Goal: Task Accomplishment & Management: Complete application form

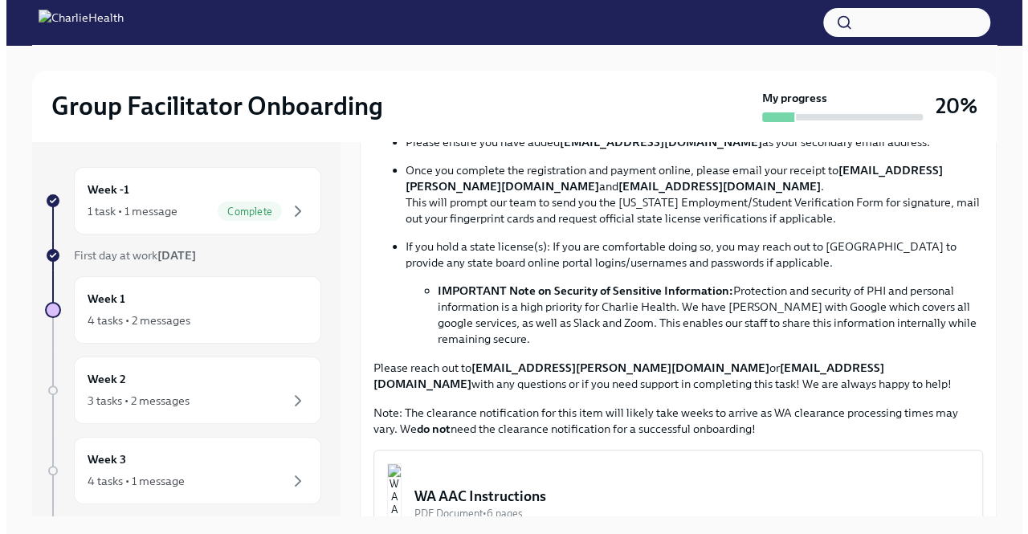
scroll to position [1125, 0]
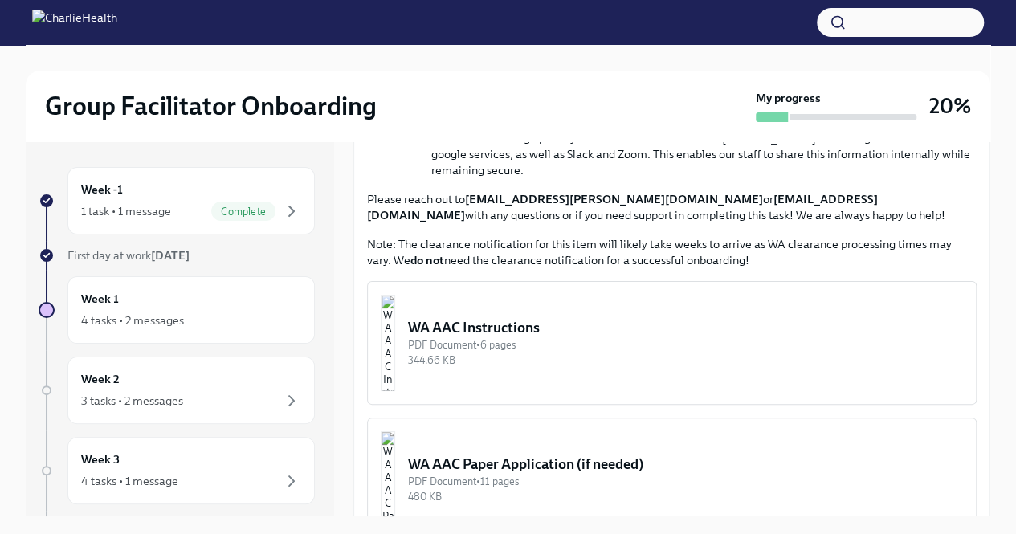
click at [561, 321] on div "WA AAC Instructions" at bounding box center [685, 327] width 555 height 19
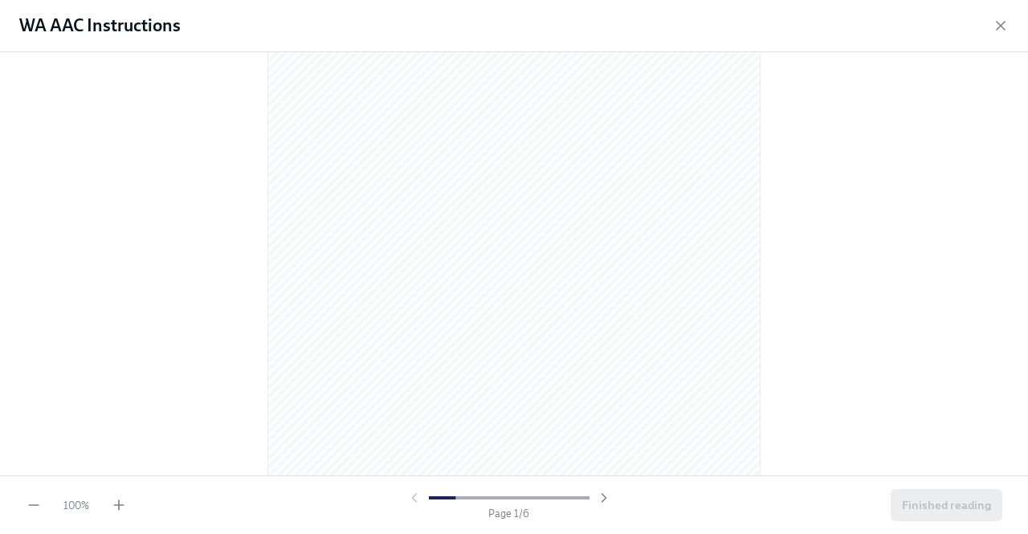
scroll to position [0, 0]
drag, startPoint x: 562, startPoint y: 75, endPoint x: 432, endPoint y: 67, distance: 130.4
click at [432, 67] on div at bounding box center [513, 390] width 325 height 651
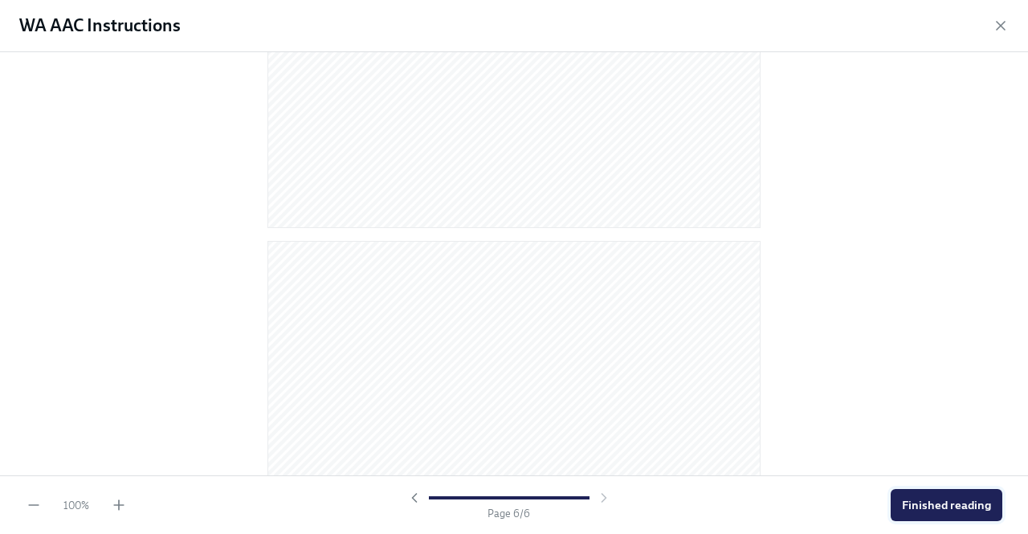
click at [943, 504] on span "Finished reading" at bounding box center [946, 505] width 89 height 16
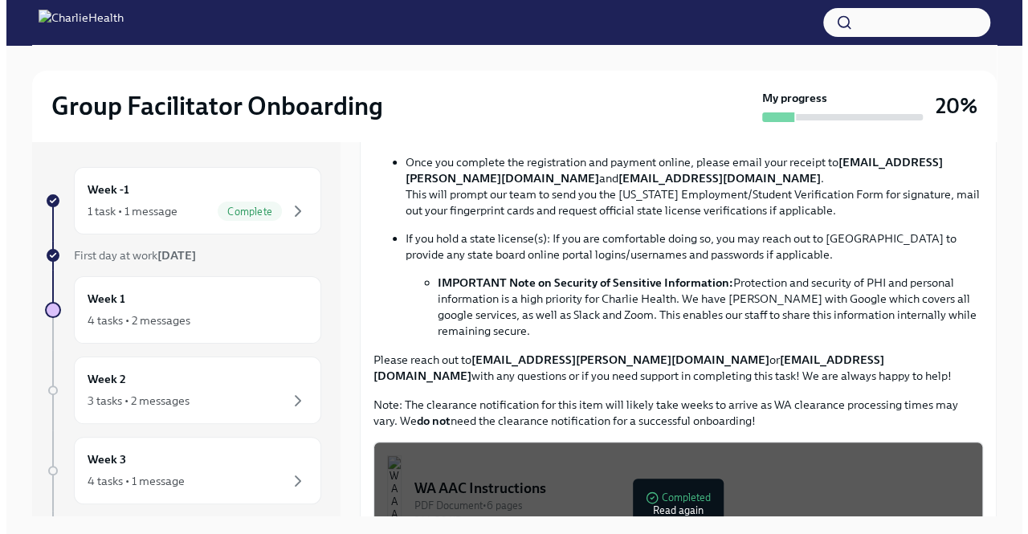
scroll to position [1044, 0]
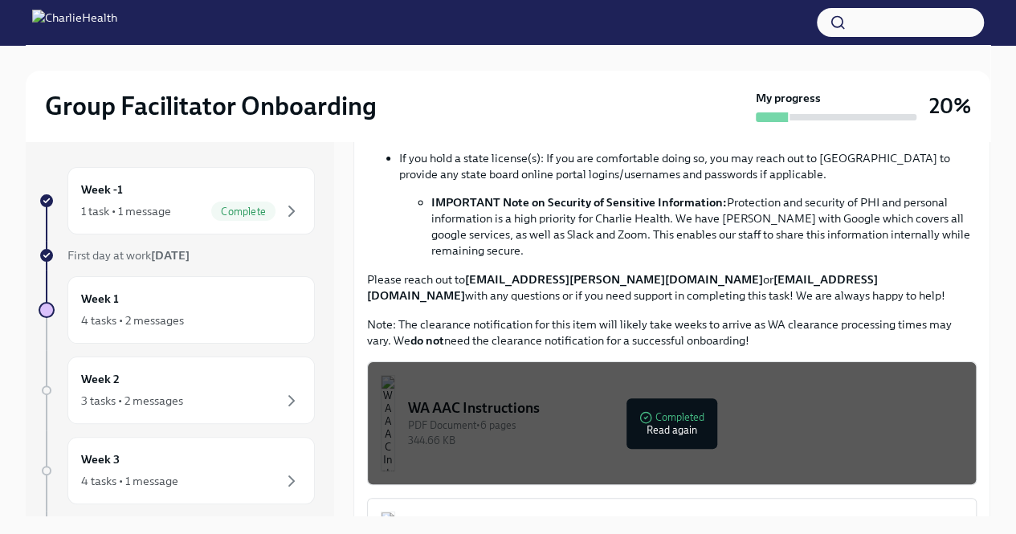
click at [673, 423] on div "PDF Document • 6 pages" at bounding box center [685, 425] width 555 height 15
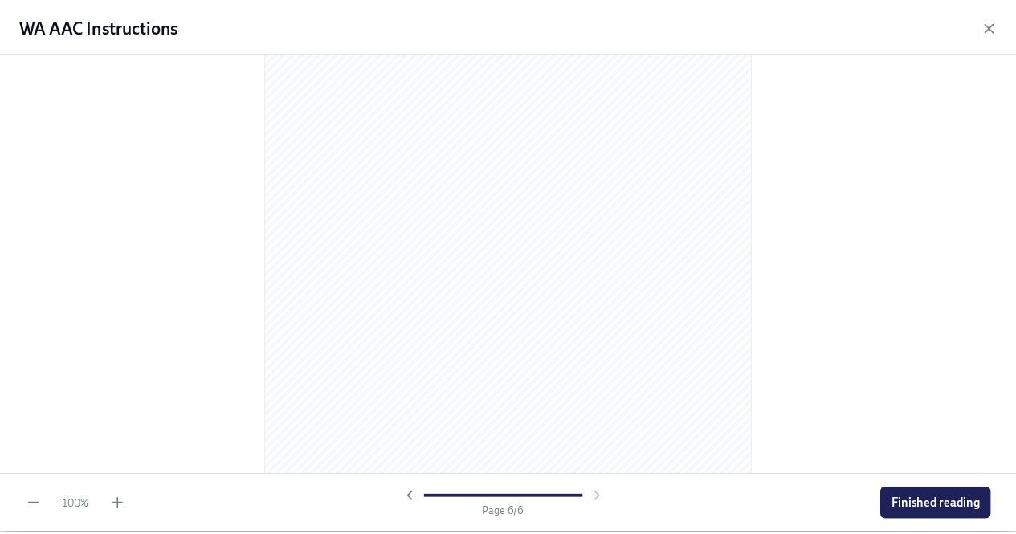
scroll to position [3491, 0]
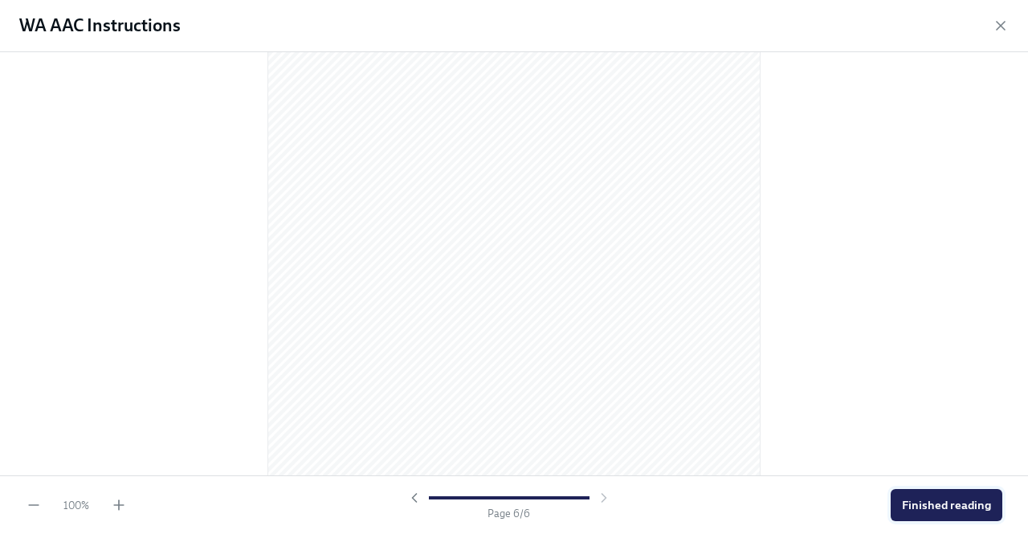
click at [933, 502] on span "Finished reading" at bounding box center [946, 505] width 89 height 16
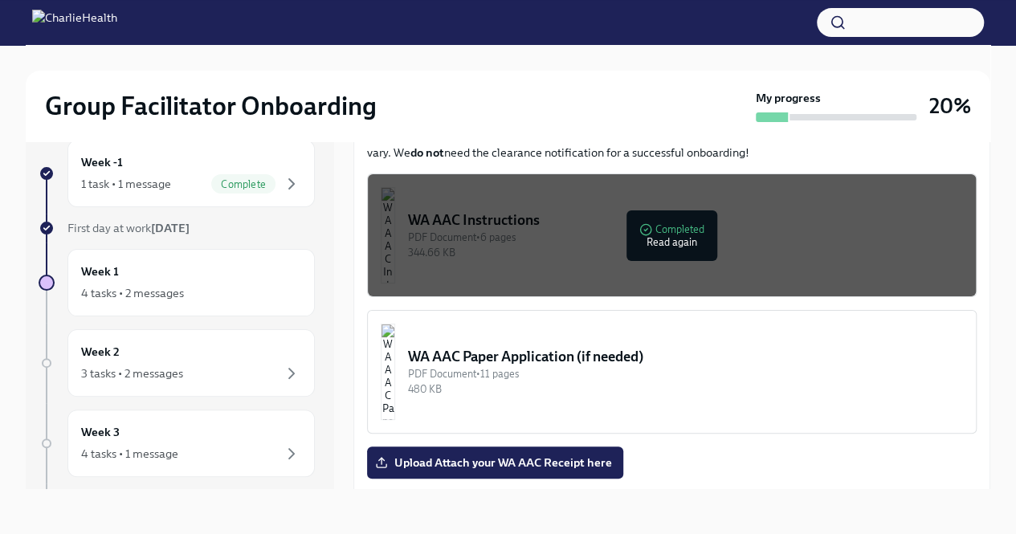
scroll to position [1285, 0]
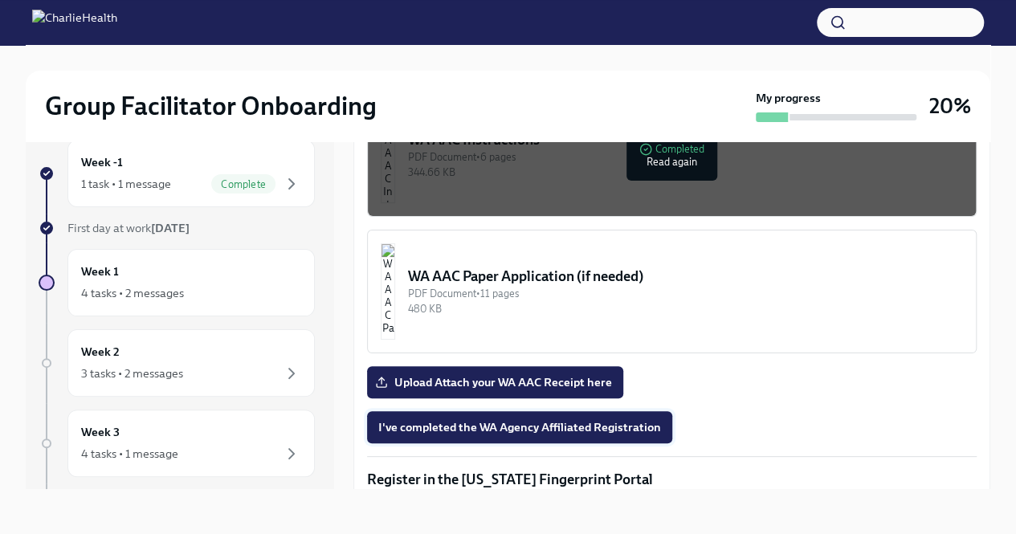
click at [612, 419] on span "I've completed the WA Agency Affiliated Registration" at bounding box center [519, 427] width 283 height 16
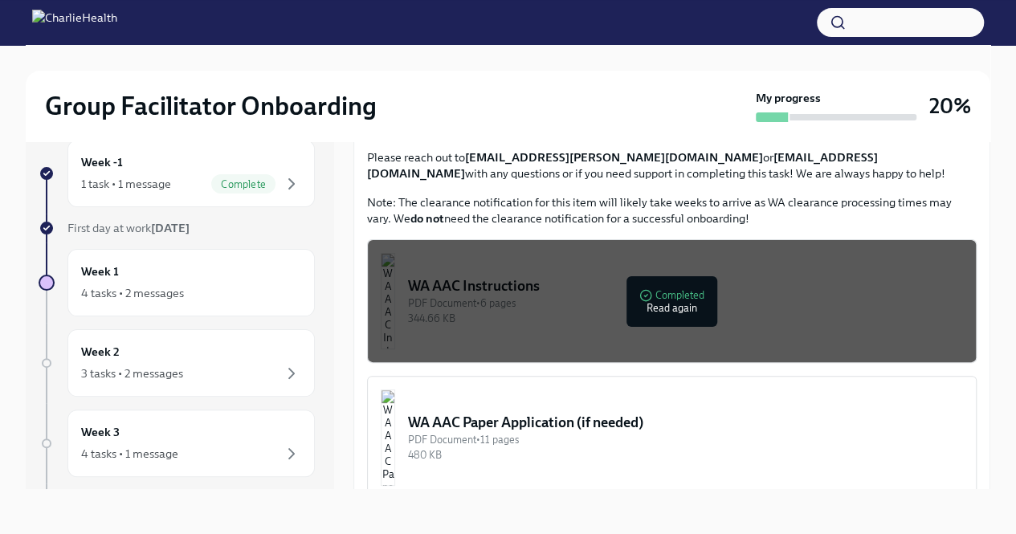
scroll to position [1044, 0]
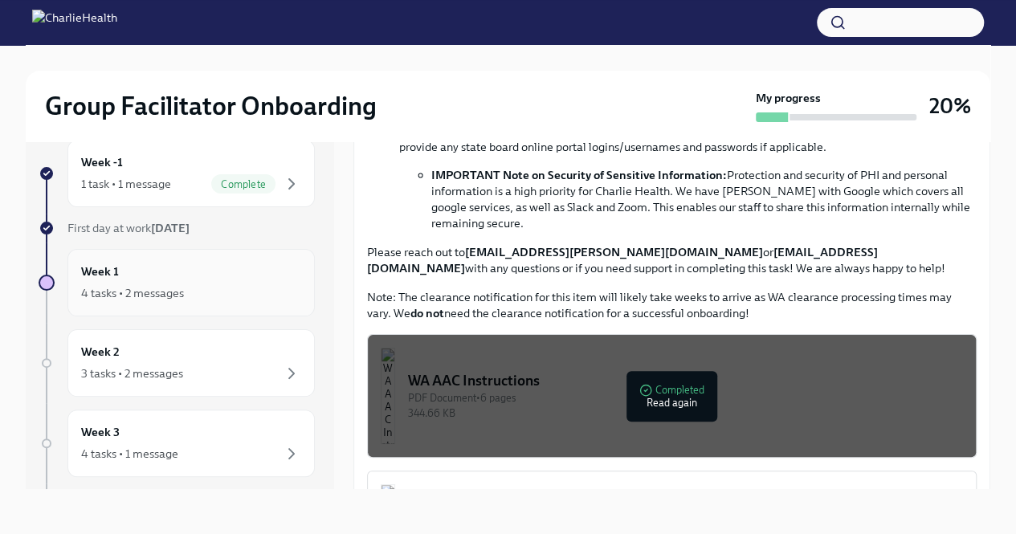
click at [147, 284] on div "4 tasks • 2 messages" at bounding box center [191, 293] width 220 height 19
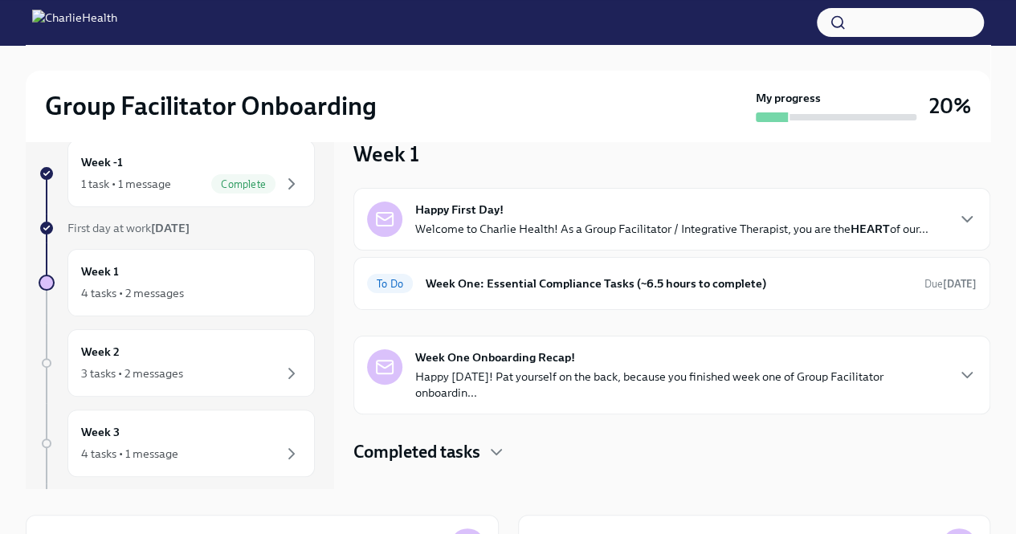
click at [464, 216] on strong "Happy First Day!" at bounding box center [459, 210] width 88 height 16
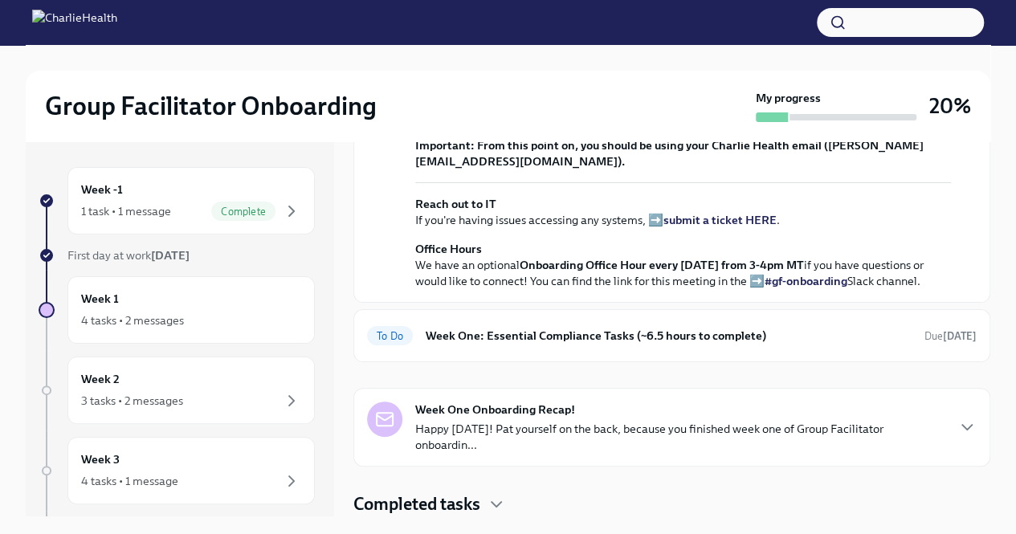
click at [182, 251] on strong "[DATE]" at bounding box center [170, 255] width 39 height 14
click at [170, 293] on div "Week 1 4 tasks • 2 messages" at bounding box center [191, 310] width 220 height 40
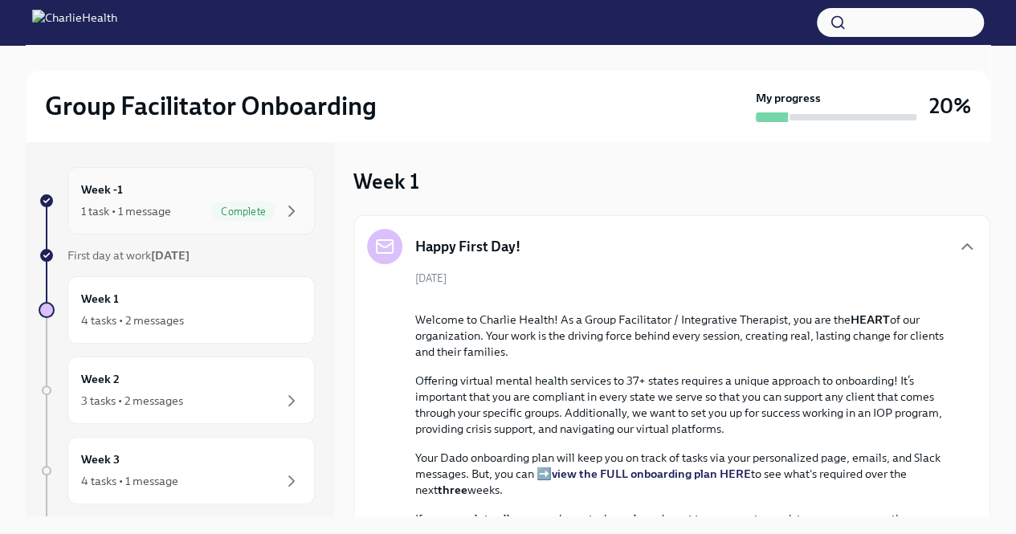
click at [120, 202] on div "1 task • 1 message Complete" at bounding box center [191, 211] width 220 height 19
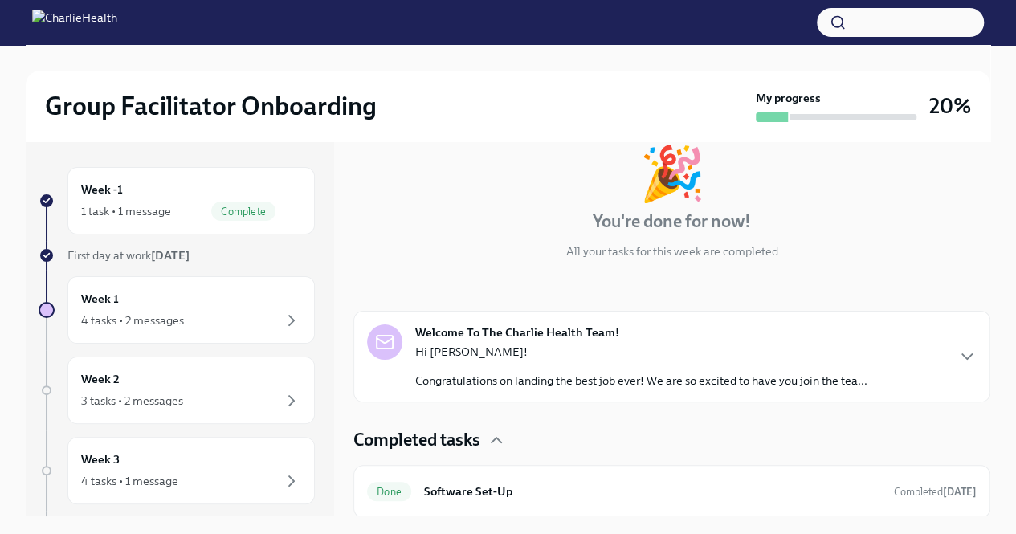
scroll to position [14, 0]
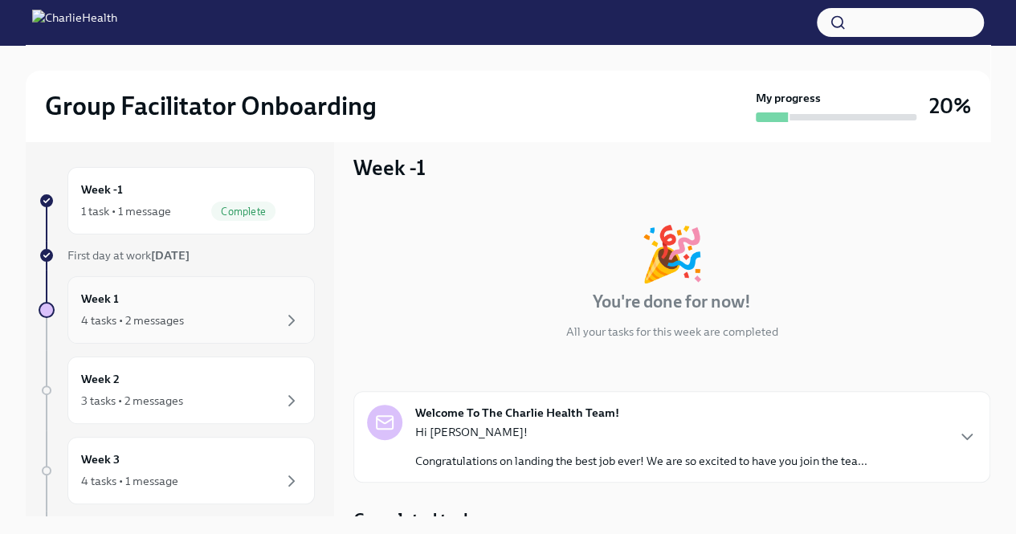
click at [161, 319] on div "4 tasks • 2 messages" at bounding box center [132, 320] width 103 height 16
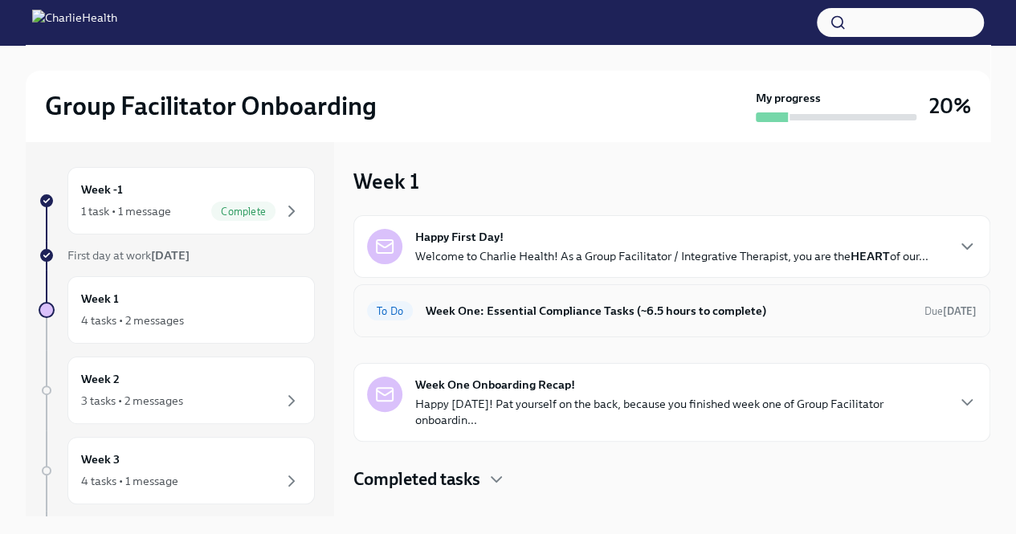
click at [636, 309] on h6 "Week One: Essential Compliance Tasks (~6.5 hours to complete)" at bounding box center [669, 311] width 486 height 18
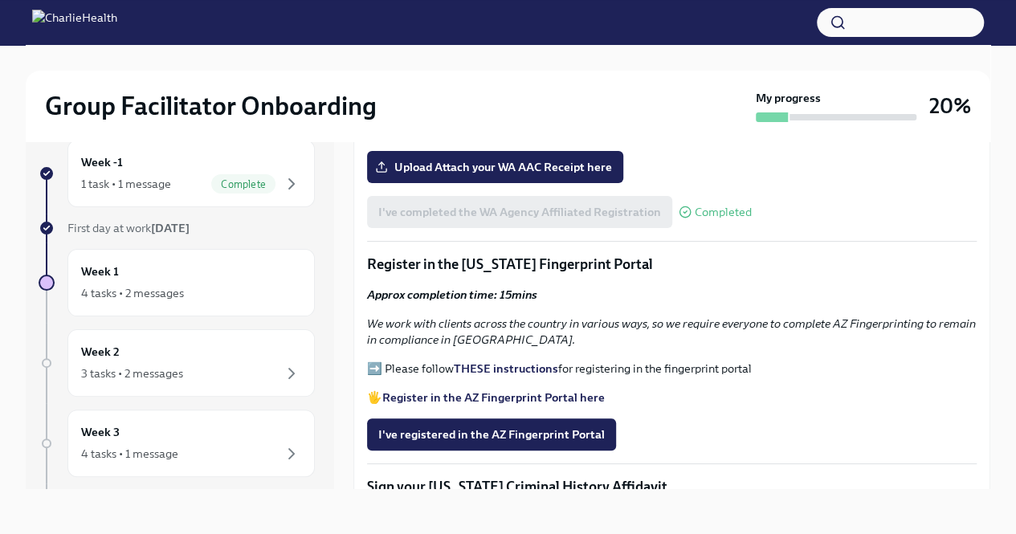
scroll to position [1526, 0]
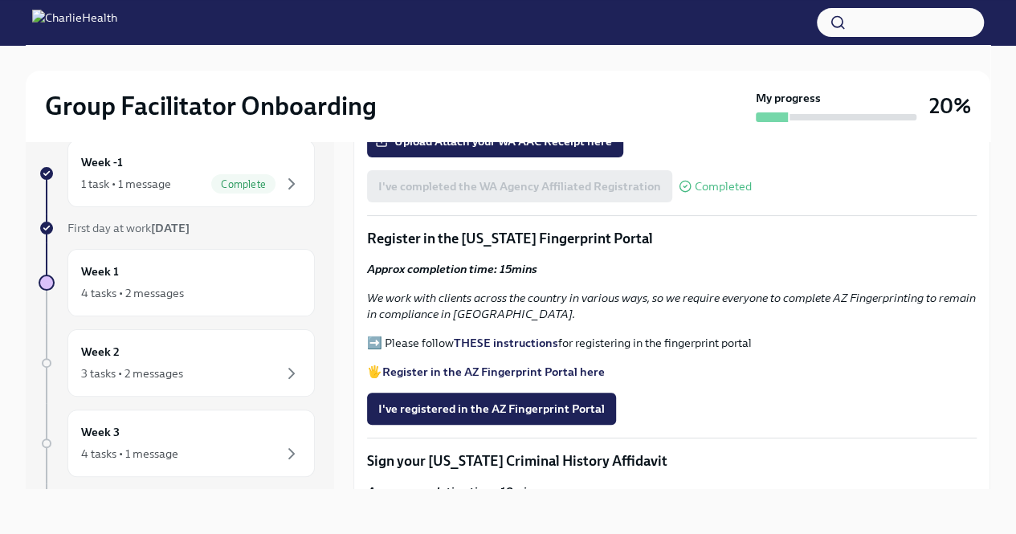
click at [512, 336] on strong "THESE instructions" at bounding box center [506, 343] width 104 height 14
click at [495, 365] on strong "Register in the AZ Fingerprint Portal here" at bounding box center [493, 372] width 222 height 14
click at [434, 401] on span "I've registered in the AZ Fingerprint Portal" at bounding box center [491, 409] width 227 height 16
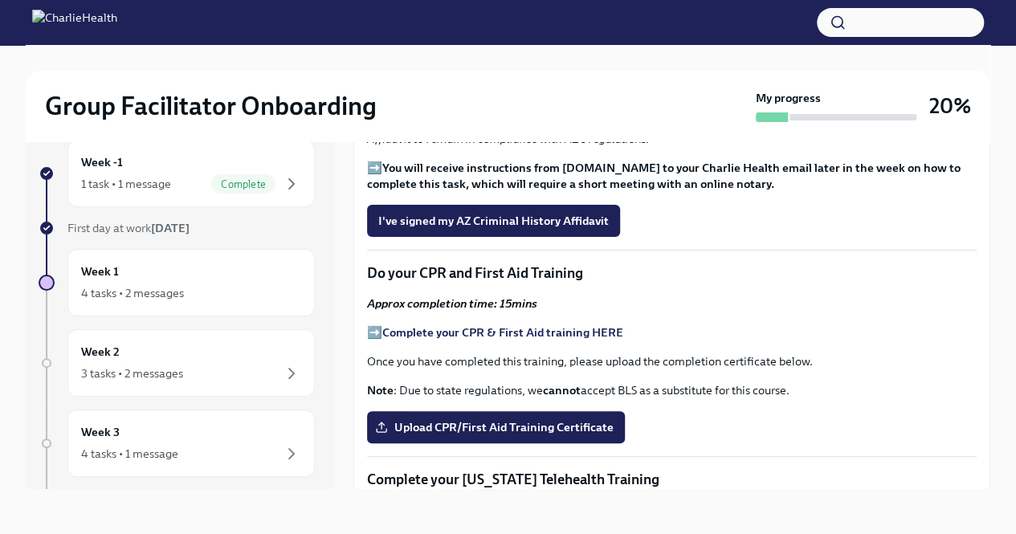
scroll to position [2004, 0]
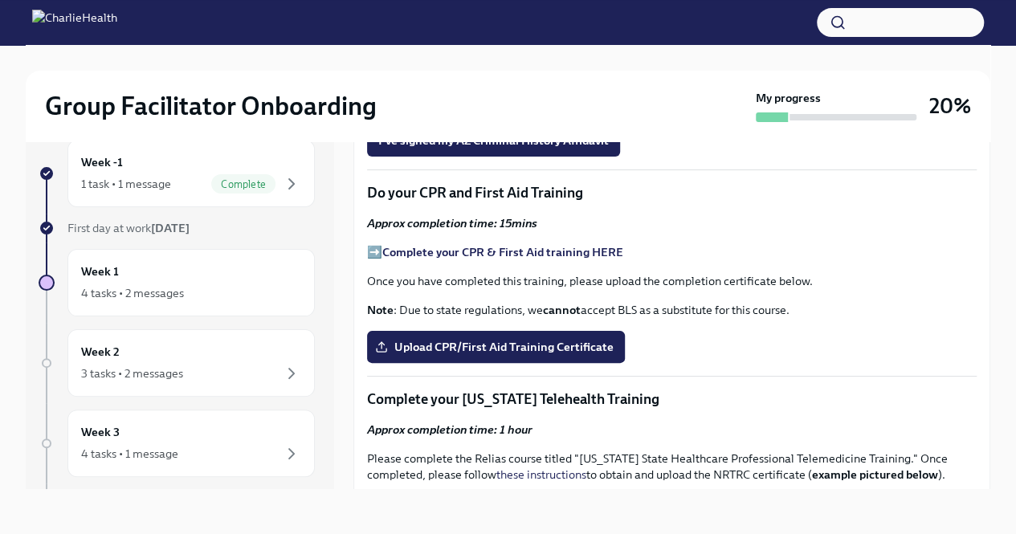
click at [552, 247] on strong "Complete your CPR & First Aid training HERE" at bounding box center [502, 252] width 241 height 14
click at [507, 339] on span "Upload CPR/First Aid Training Certificate" at bounding box center [495, 347] width 235 height 16
click at [0, 0] on input "Upload CPR/First Aid Training Certificate" at bounding box center [0, 0] width 0 height 0
click at [432, 245] on strong "Complete your CPR & First Aid training HERE" at bounding box center [502, 252] width 241 height 14
click at [542, 339] on span "Upload CPR/First Aid Training Certificate" at bounding box center [495, 347] width 235 height 16
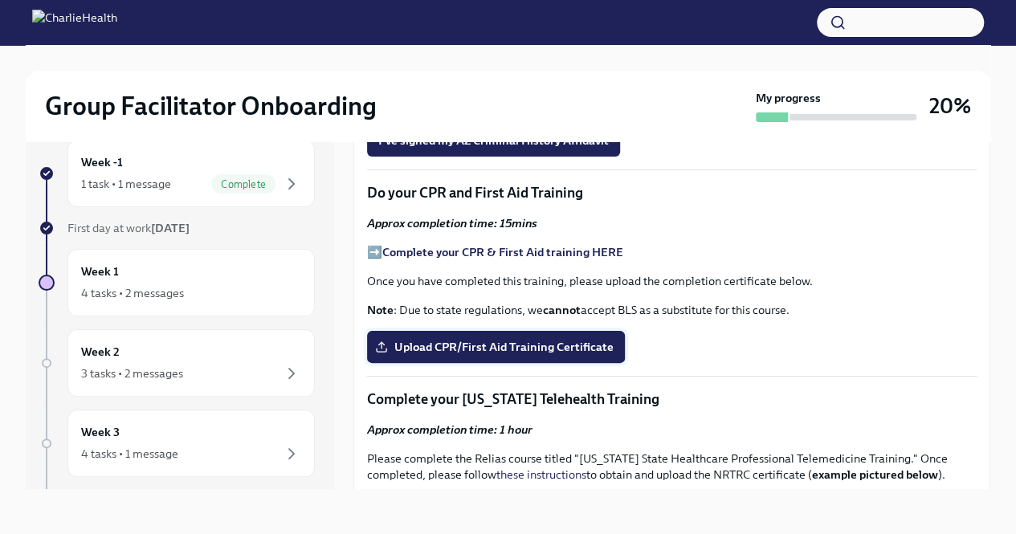
click at [0, 0] on input "Upload CPR/First Aid Training Certificate" at bounding box center [0, 0] width 0 height 0
click at [482, 339] on span "Upload CPR/First Aid Training Certificate" at bounding box center [495, 347] width 235 height 16
click at [0, 0] on input "Upload CPR/First Aid Training Certificate" at bounding box center [0, 0] width 0 height 0
click at [411, 339] on span "Upload CPR/First Aid Training Certificate" at bounding box center [495, 347] width 235 height 16
click at [0, 0] on input "Upload CPR/First Aid Training Certificate" at bounding box center [0, 0] width 0 height 0
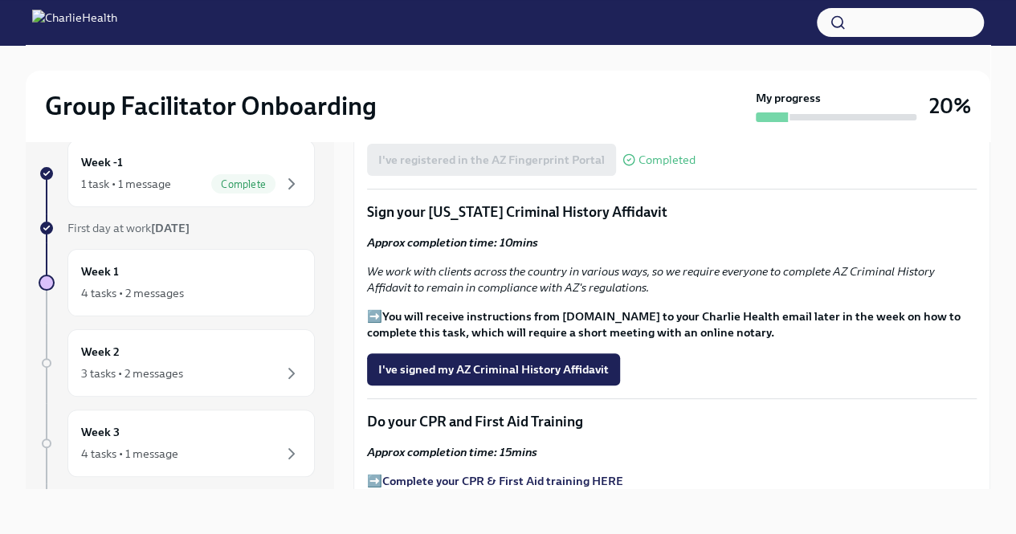
scroll to position [2010, 0]
